Goal: Task Accomplishment & Management: Use online tool/utility

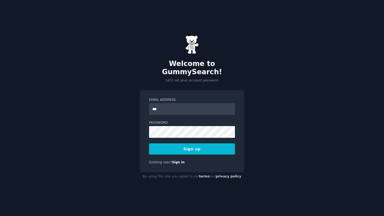
type input "**********"
click at [163, 145] on button "Sign up" at bounding box center [192, 149] width 86 height 11
click at [193, 144] on button "Sign up" at bounding box center [192, 149] width 86 height 11
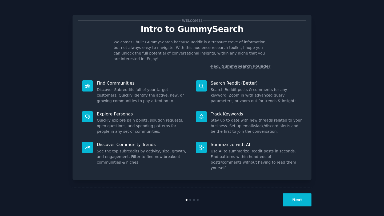
click at [297, 194] on button "Next" at bounding box center [297, 200] width 29 height 13
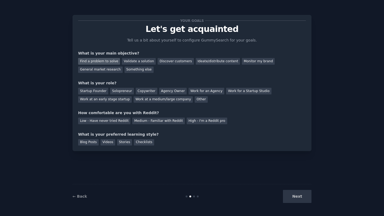
click at [88, 60] on div "Find a problem to solve" at bounding box center [99, 61] width 42 height 7
click at [88, 92] on div "Startup Founder" at bounding box center [93, 91] width 30 height 7
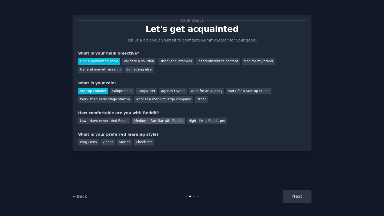
click at [144, 122] on div "Medium - Familiar with Reddit" at bounding box center [158, 121] width 52 height 7
click at [90, 142] on div "Blog Posts" at bounding box center [88, 142] width 21 height 7
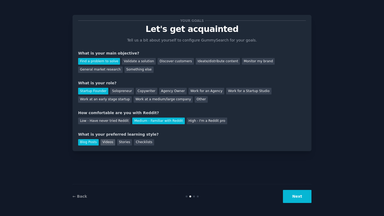
click at [105, 143] on div "Videos" at bounding box center [107, 142] width 15 height 7
click at [128, 145] on div "Stories" at bounding box center [124, 142] width 15 height 7
click at [292, 199] on button "Next" at bounding box center [297, 196] width 29 height 13
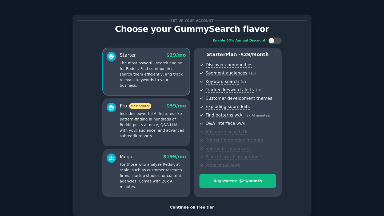
click at [186, 207] on div "Continue on free tier" at bounding box center [192, 208] width 228 height 6
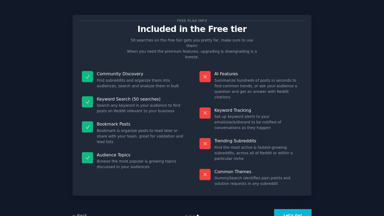
click at [288, 209] on button "Let's Go!" at bounding box center [292, 215] width 37 height 13
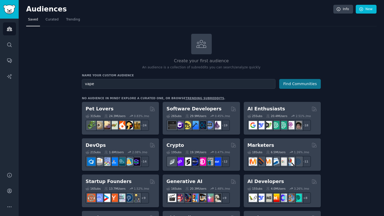
type input "vape"
click at [299, 86] on button "Find Communities" at bounding box center [300, 84] width 42 height 10
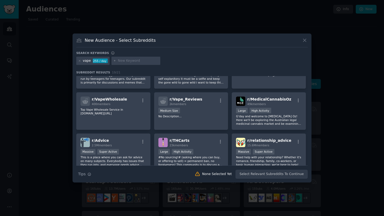
scroll to position [67, 0]
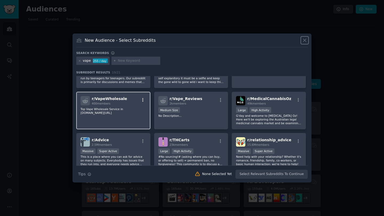
click at [143, 99] on icon "button" at bounding box center [142, 100] width 1 height 4
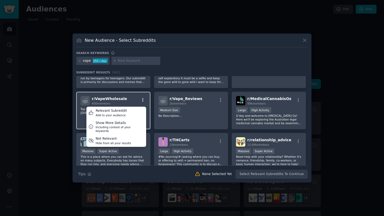
click at [143, 99] on icon "button" at bounding box center [142, 100] width 1 height 4
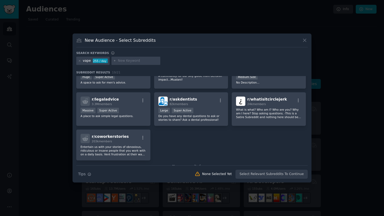
scroll to position [0, 0]
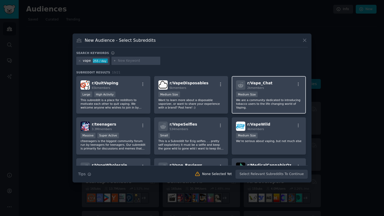
click at [279, 103] on p "We are a community dedicated to introducing tobacco users to the life changing …" at bounding box center [269, 103] width 66 height 11
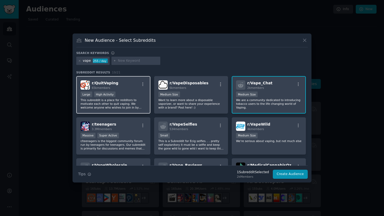
click at [121, 108] on p "This subreddit is a place for redditors to motivate each other to quit vaping. …" at bounding box center [113, 103] width 66 height 11
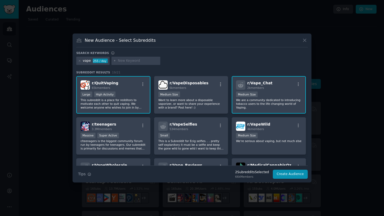
click at [139, 103] on p "This subreddit is a place for redditors to motivate each other to quit vaping. …" at bounding box center [113, 103] width 66 height 11
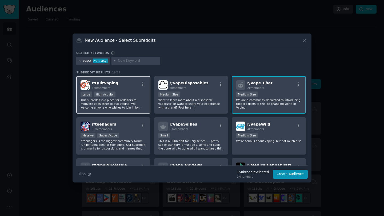
click at [138, 105] on p "This subreddit is a place for redditors to motivate each other to quit vaping. …" at bounding box center [113, 103] width 66 height 11
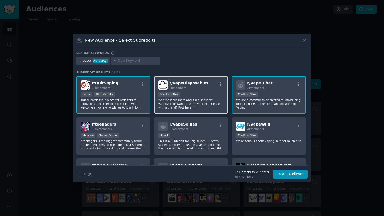
click at [209, 104] on p "Want to learn more about a disposable vaporizer, or want to share your experien…" at bounding box center [191, 103] width 66 height 11
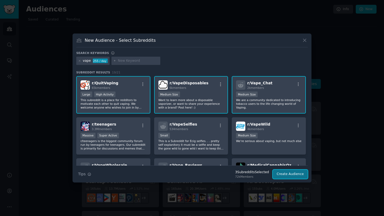
click at [293, 175] on button "Create Audience" at bounding box center [290, 174] width 35 height 9
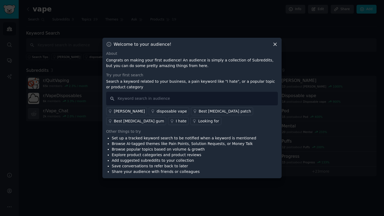
click at [156, 114] on div "disposable vape" at bounding box center [171, 112] width 30 height 6
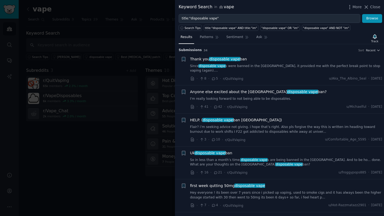
click at [196, 89] on span "Anyone else excited about the UK disposable vape ban?" at bounding box center [258, 92] width 136 height 6
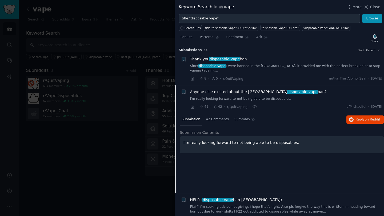
click at [118, 43] on div at bounding box center [192, 108] width 384 height 216
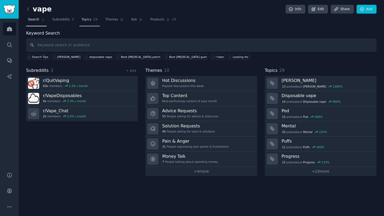
click at [89, 21] on span "Topics" at bounding box center [86, 19] width 10 height 5
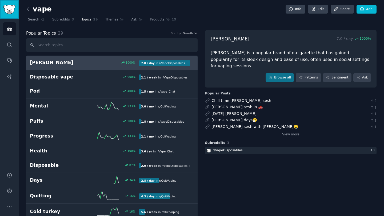
click at [6, 10] on img "Sidebar" at bounding box center [9, 9] width 12 height 9
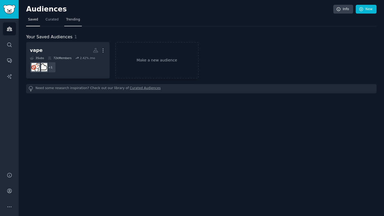
click at [69, 20] on span "Trending" at bounding box center [73, 19] width 14 height 5
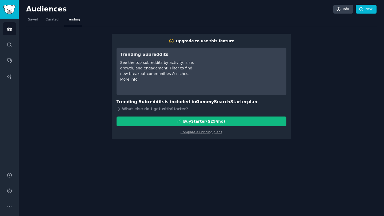
click at [89, 82] on div "Upgrade to use this feature Trending Subreddits See the top subreddits by activ…" at bounding box center [201, 82] width 350 height 113
click at [53, 21] on span "Curated" at bounding box center [52, 19] width 13 height 5
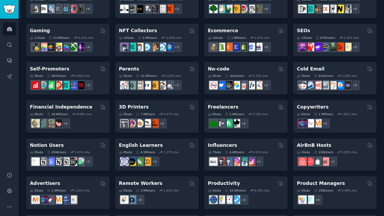
scroll to position [171, 0]
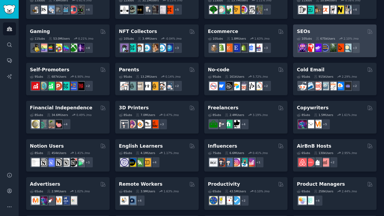
click at [323, 31] on div "SEOs" at bounding box center [335, 31] width 76 height 7
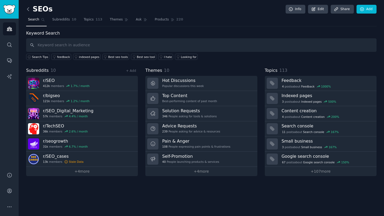
click at [27, 9] on icon at bounding box center [28, 8] width 2 height 3
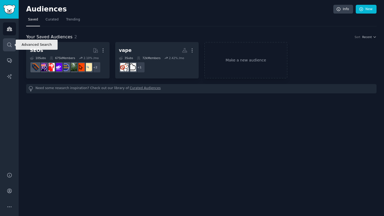
click at [10, 42] on icon "Sidebar" at bounding box center [10, 45] width 6 height 6
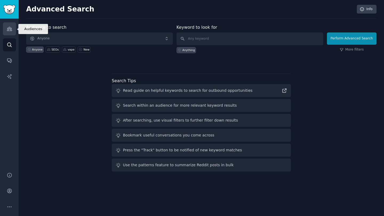
click at [11, 28] on icon "Sidebar" at bounding box center [10, 29] width 6 height 6
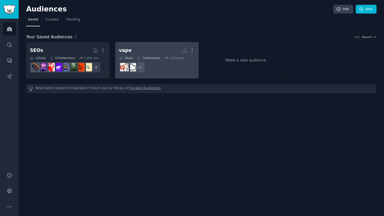
click at [135, 49] on h2 "vape More" at bounding box center [157, 50] width 76 height 9
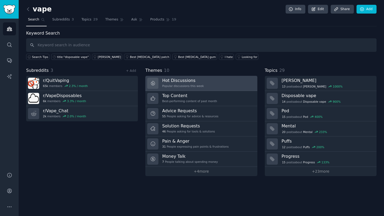
click at [188, 84] on div "Hot Discussions Popular discussions this week" at bounding box center [183, 83] width 42 height 11
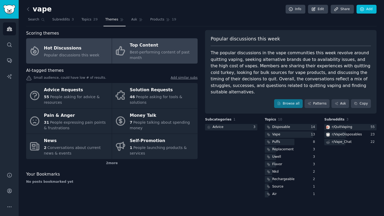
click at [140, 55] on div "Best-performing content of past month" at bounding box center [162, 55] width 65 height 11
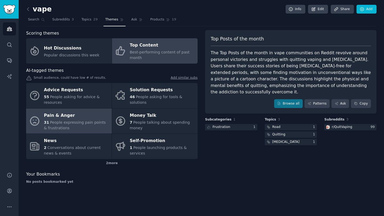
click at [70, 121] on span "People expressing pain points & frustrations" at bounding box center [75, 125] width 62 height 10
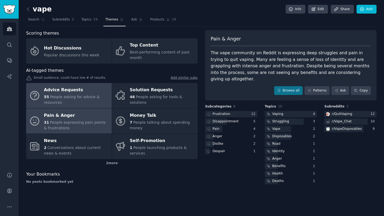
click at [70, 101] on div "55 People asking for advice & resources" at bounding box center [76, 99] width 65 height 11
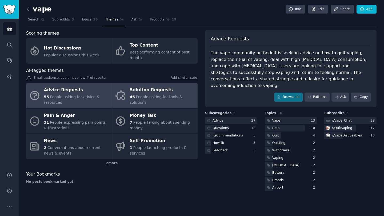
click at [140, 100] on div "46 People asking for tools & solutions" at bounding box center [162, 99] width 65 height 11
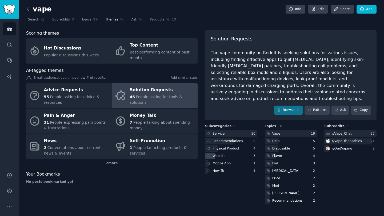
click at [232, 153] on div "Website" at bounding box center [231, 156] width 52 height 7
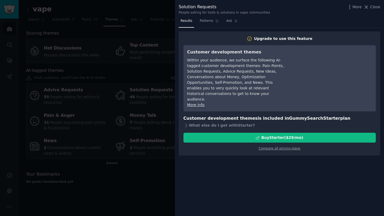
click at [152, 170] on div at bounding box center [192, 108] width 384 height 216
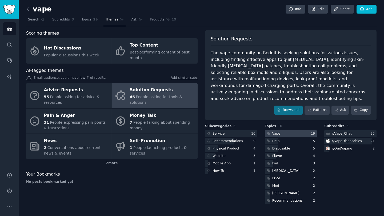
click at [275, 132] on div "Vape" at bounding box center [276, 134] width 8 height 5
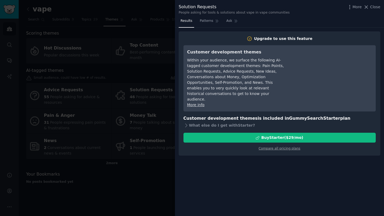
click at [147, 168] on div at bounding box center [192, 108] width 384 height 216
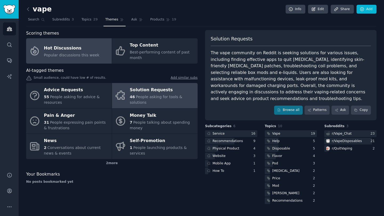
click at [70, 55] on span "Popular discussions this week" at bounding box center [71, 55] width 55 height 4
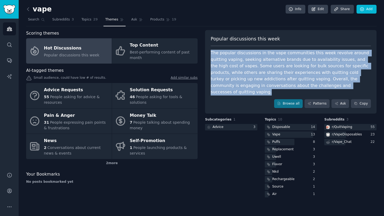
drag, startPoint x: 298, startPoint y: 86, endPoint x: 210, endPoint y: 54, distance: 93.7
click at [210, 54] on div "Popular discussions this week The popular discussions in the vape communities t…" at bounding box center [290, 72] width 171 height 84
click at [299, 88] on div "The popular discussions in the vape communities this week revolve around quitti…" at bounding box center [291, 73] width 160 height 46
